Goal: Find specific page/section: Find specific page/section

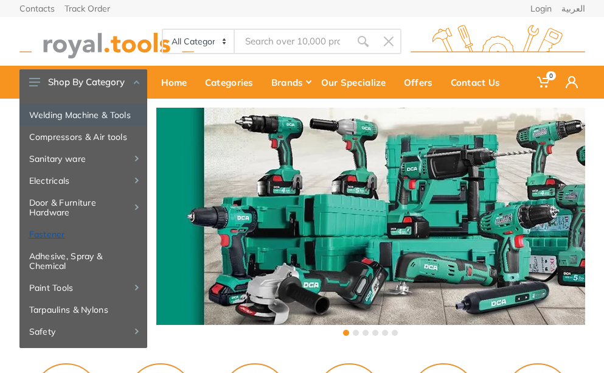
scroll to position [122, 0]
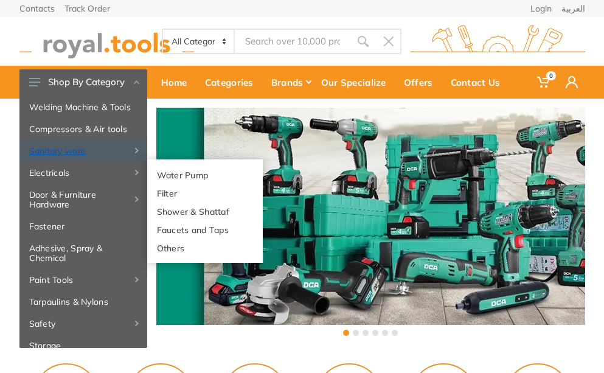
click at [67, 162] on link "Sanitary ware" at bounding box center [83, 151] width 128 height 22
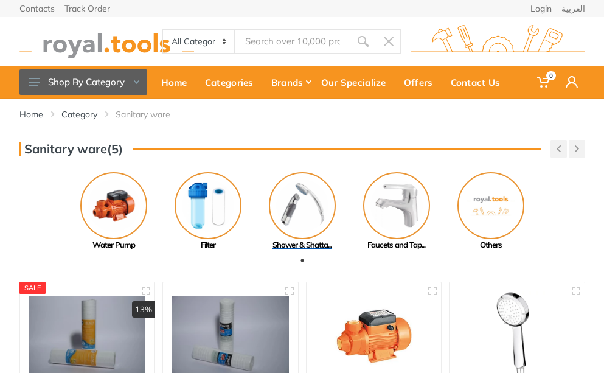
click at [297, 201] on img at bounding box center [302, 205] width 67 height 67
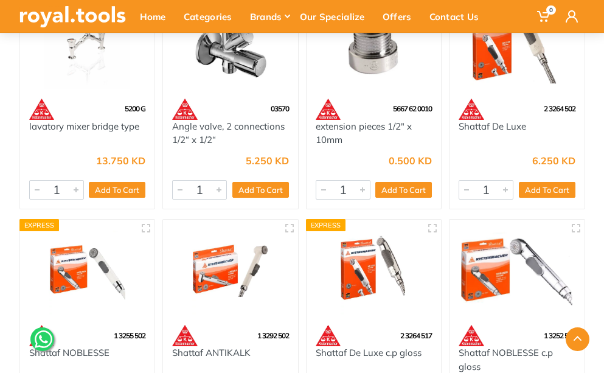
scroll to position [851, 0]
